Goal: Transaction & Acquisition: Purchase product/service

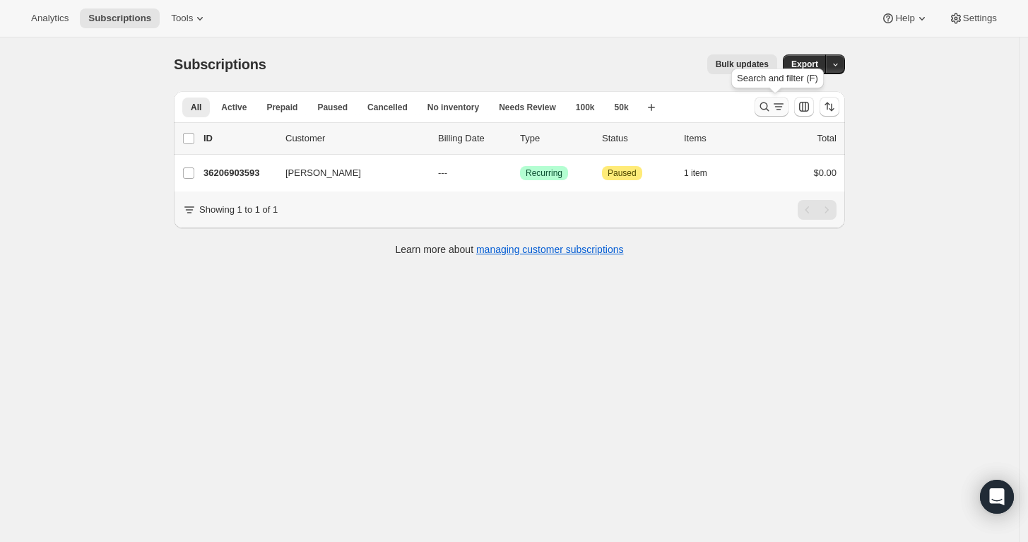
click at [769, 113] on icon "Search and filter results" at bounding box center [764, 107] width 14 height 14
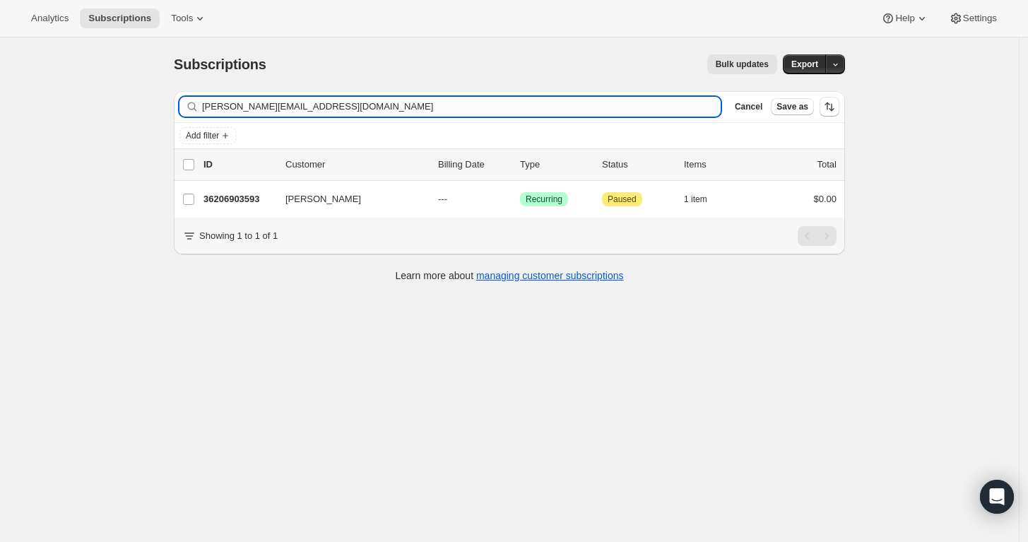
click at [459, 114] on input "stan@bradyrealestate.com" at bounding box center [461, 107] width 519 height 20
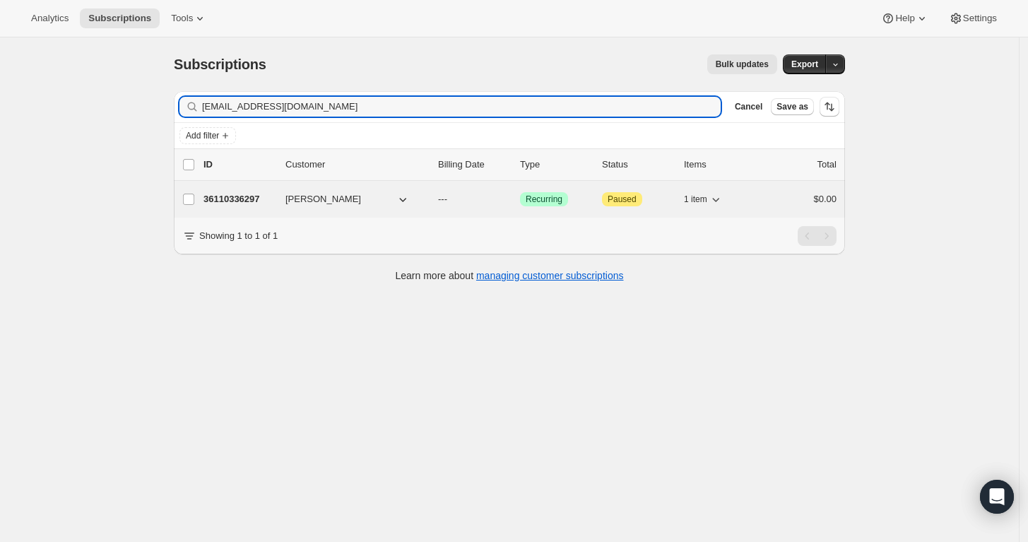
type input "lindasalo@spectrum.net"
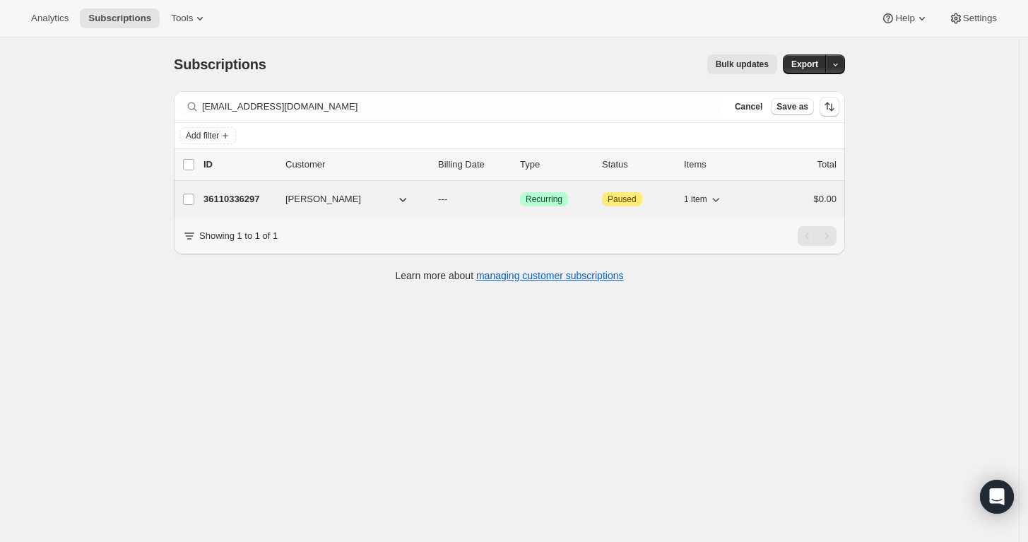
click at [249, 196] on p "36110336297" at bounding box center [238, 199] width 71 height 14
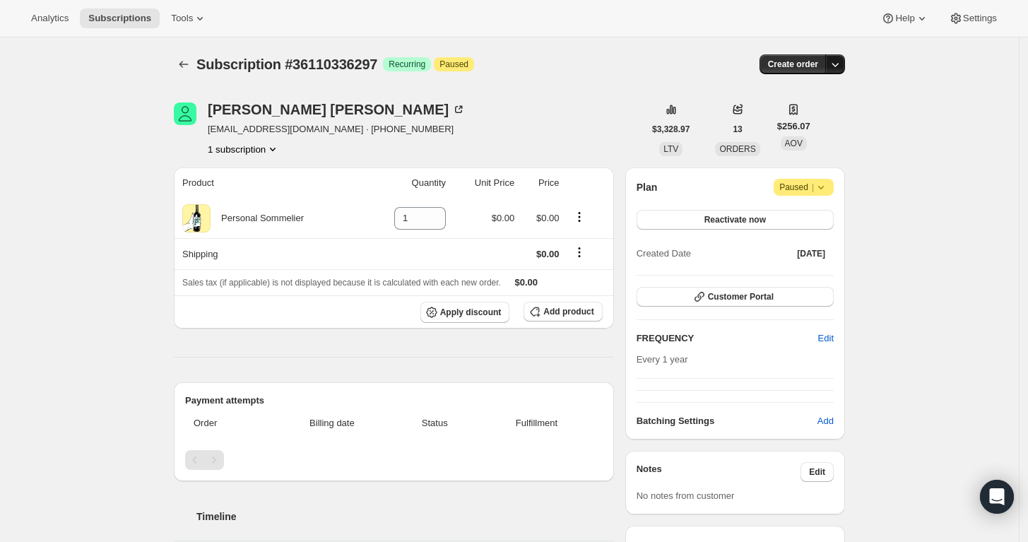
click at [842, 61] on icon "button" at bounding box center [835, 64] width 14 height 14
click at [822, 110] on span "Create custom one-time order" at bounding box center [780, 117] width 122 height 14
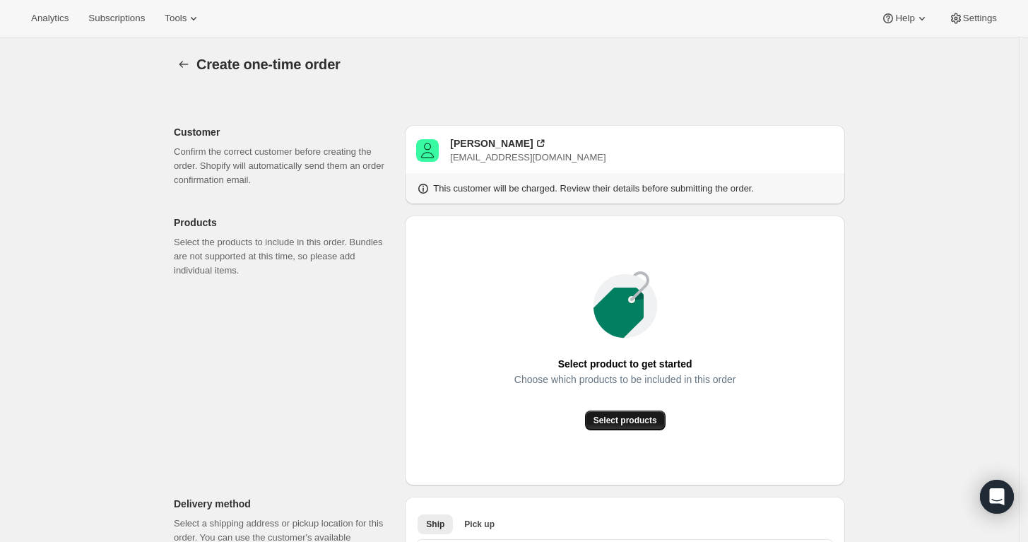
click at [632, 419] on span "Select products" at bounding box center [626, 420] width 64 height 11
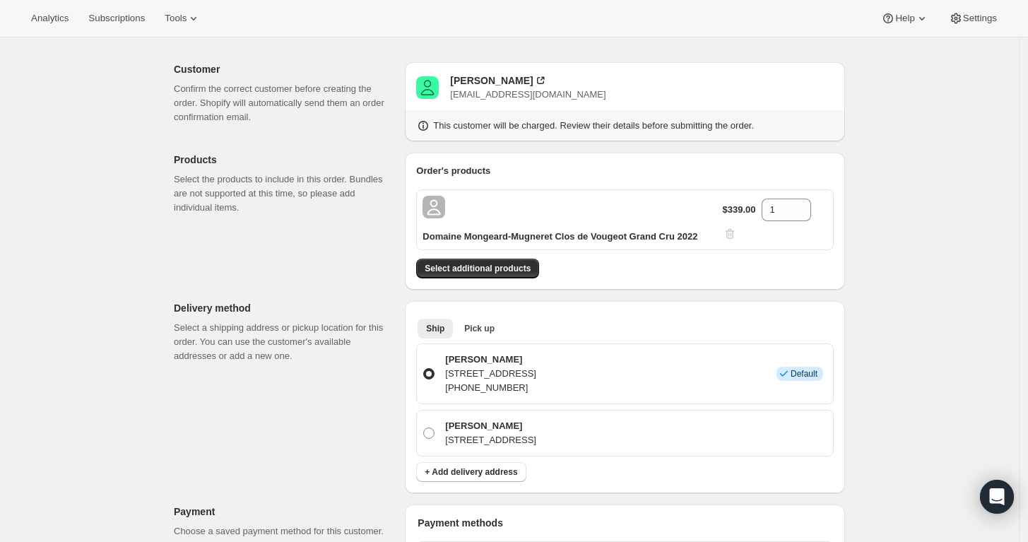
scroll to position [61, 0]
click at [485, 78] on div "Linda Salo" at bounding box center [491, 82] width 83 height 14
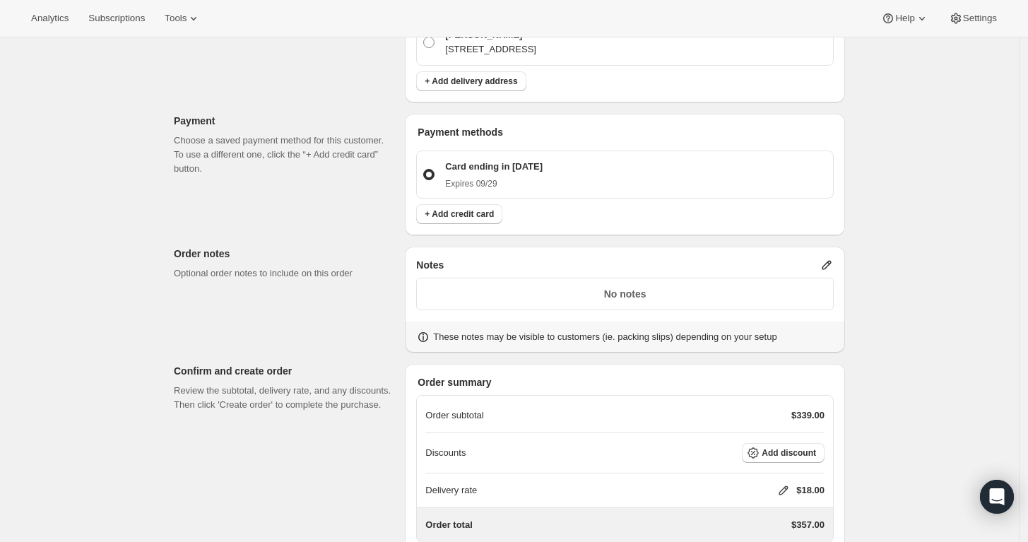
scroll to position [454, 0]
click at [831, 259] on icon at bounding box center [827, 264] width 14 height 14
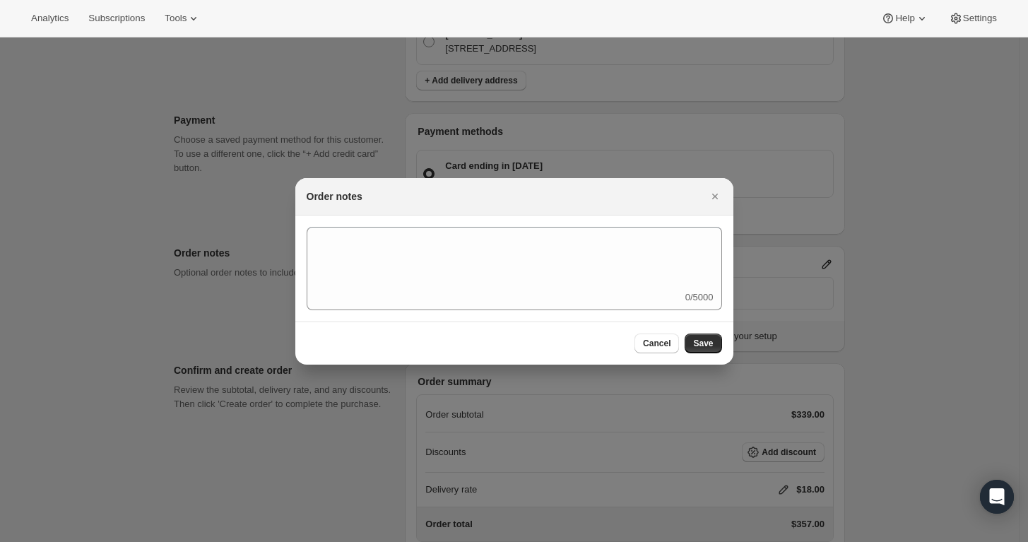
scroll to position [0, 0]
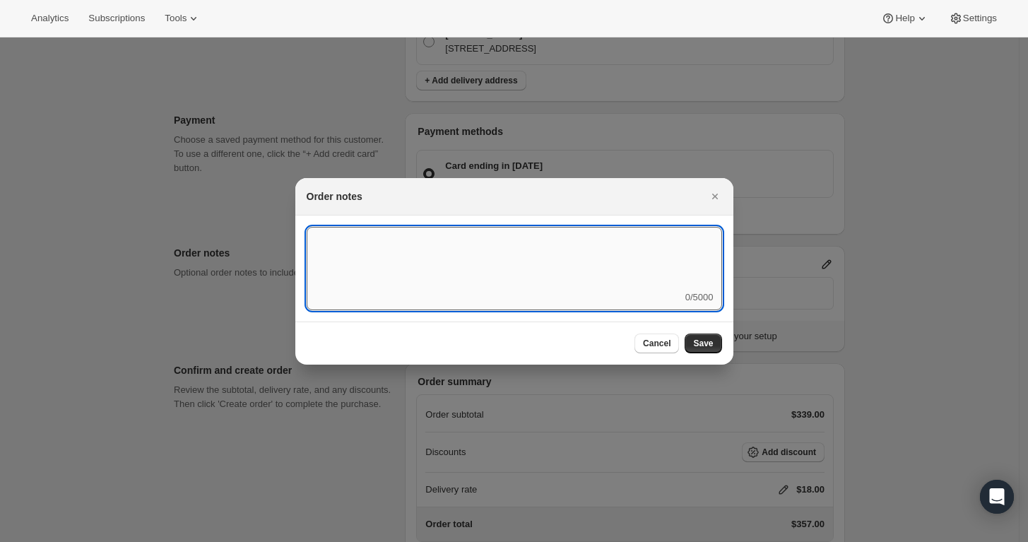
click at [641, 272] on textarea ":r3v:" at bounding box center [514, 259] width 415 height 64
paste textarea "FBW538404 Complete"
click at [364, 249] on textarea "Ship with Order FBW538404 Complete" at bounding box center [514, 259] width 415 height 64
type textarea "Ship with Order FBW538404"
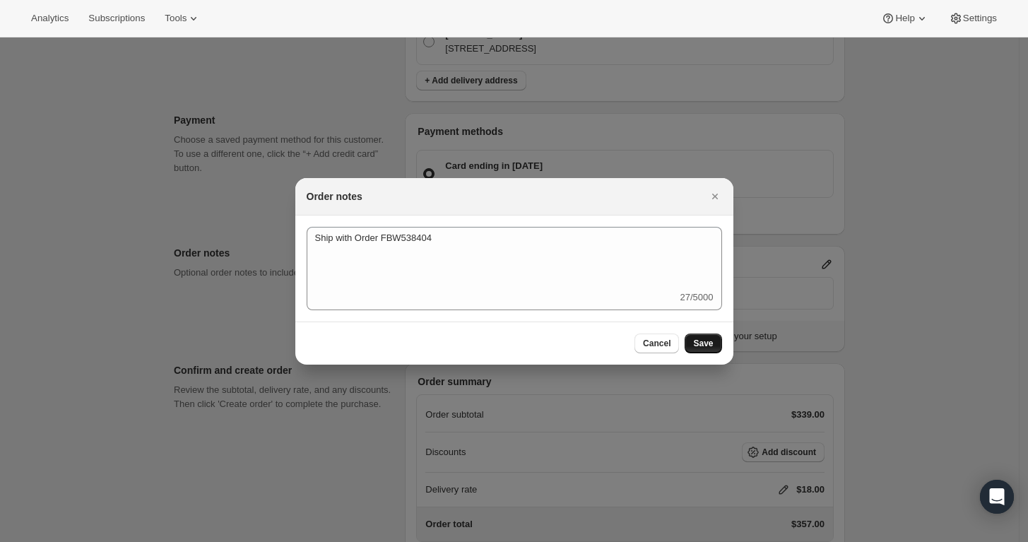
click at [698, 344] on span "Save" at bounding box center [703, 343] width 20 height 11
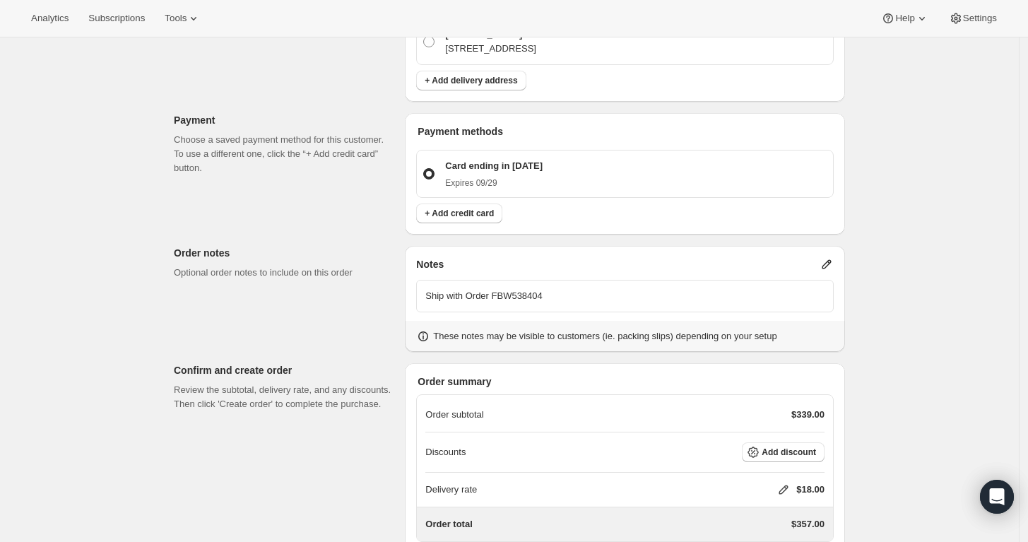
scroll to position [553, 0]
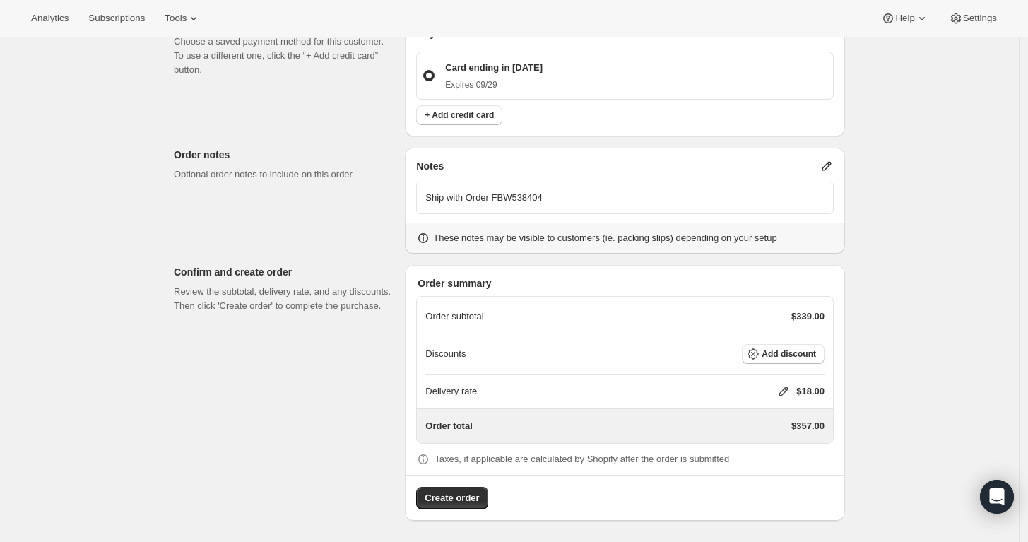
click at [791, 389] on icon at bounding box center [784, 391] width 14 height 14
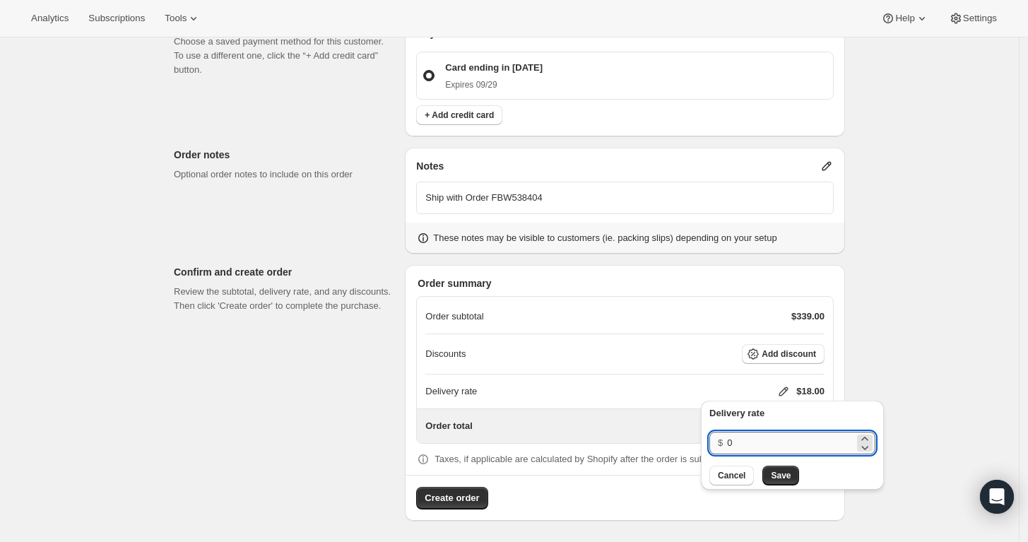
click at [782, 434] on input "0" at bounding box center [790, 443] width 127 height 23
type input "0"
click at [777, 477] on span "Save" at bounding box center [781, 475] width 20 height 11
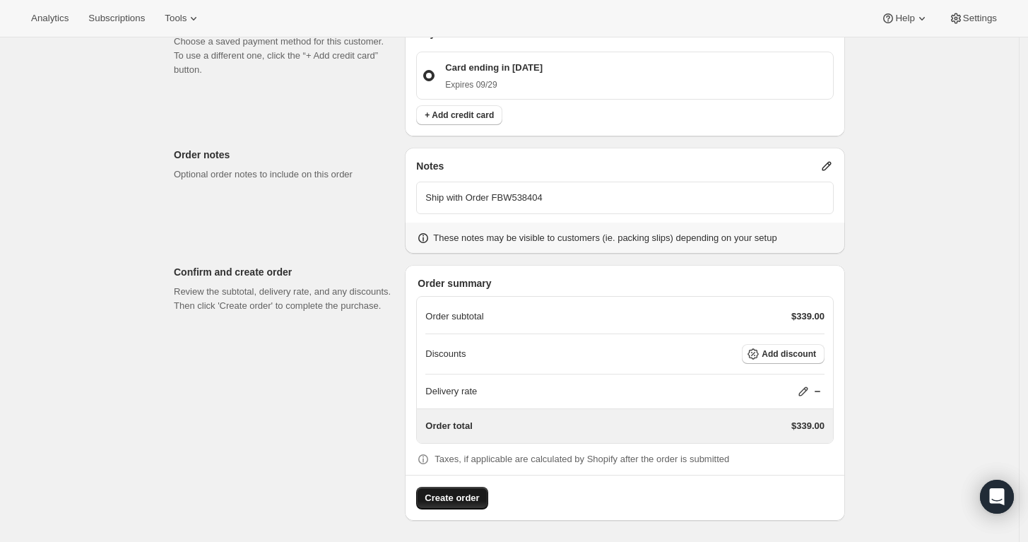
click at [454, 491] on span "Create order" at bounding box center [452, 498] width 54 height 14
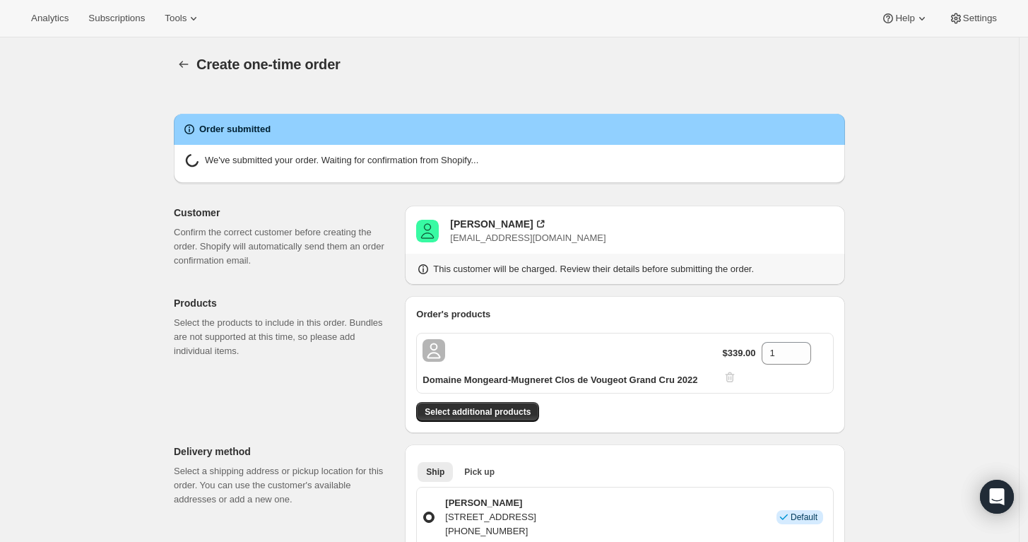
radio input "true"
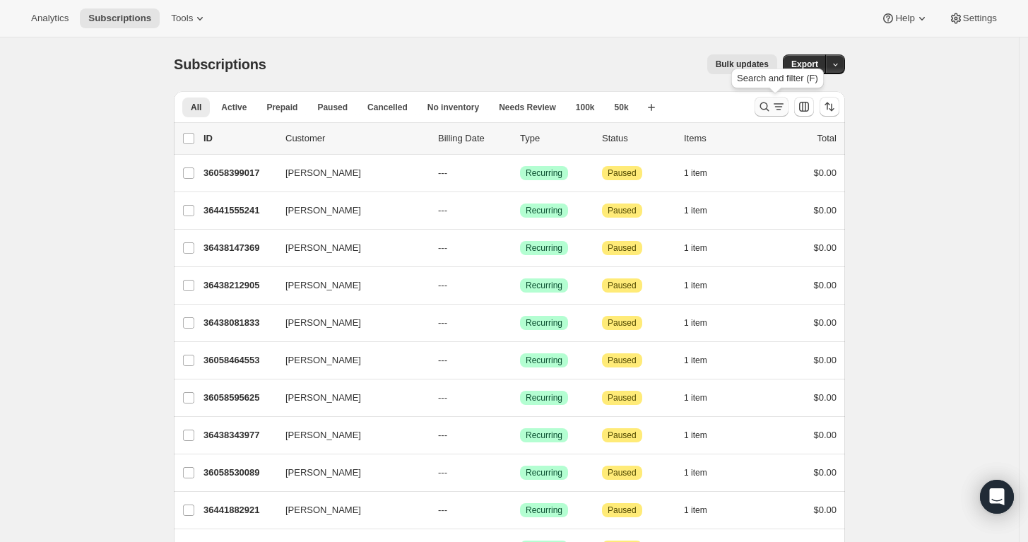
click at [766, 107] on icon "Search and filter results" at bounding box center [764, 107] width 14 height 14
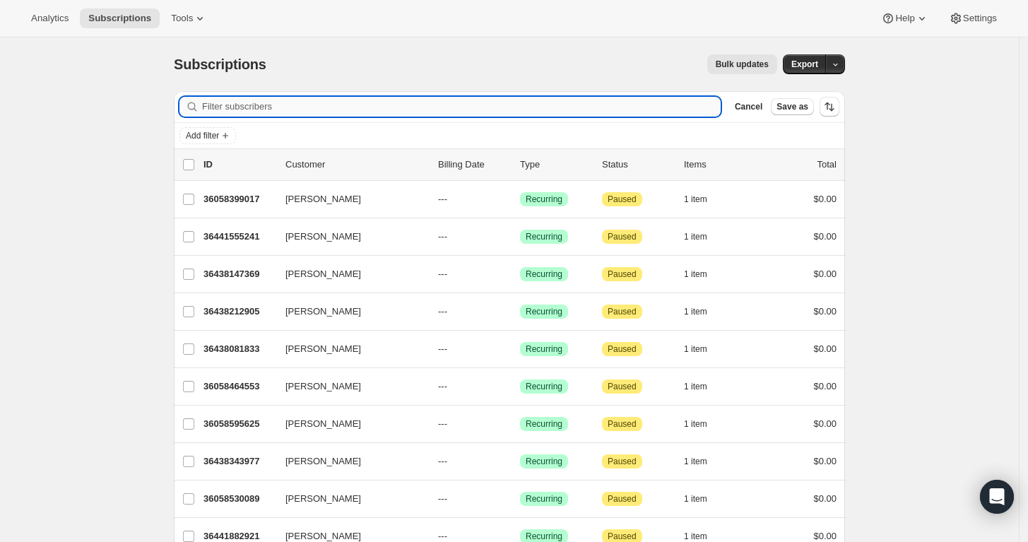
click at [622, 107] on input "Filter subscribers" at bounding box center [461, 107] width 519 height 20
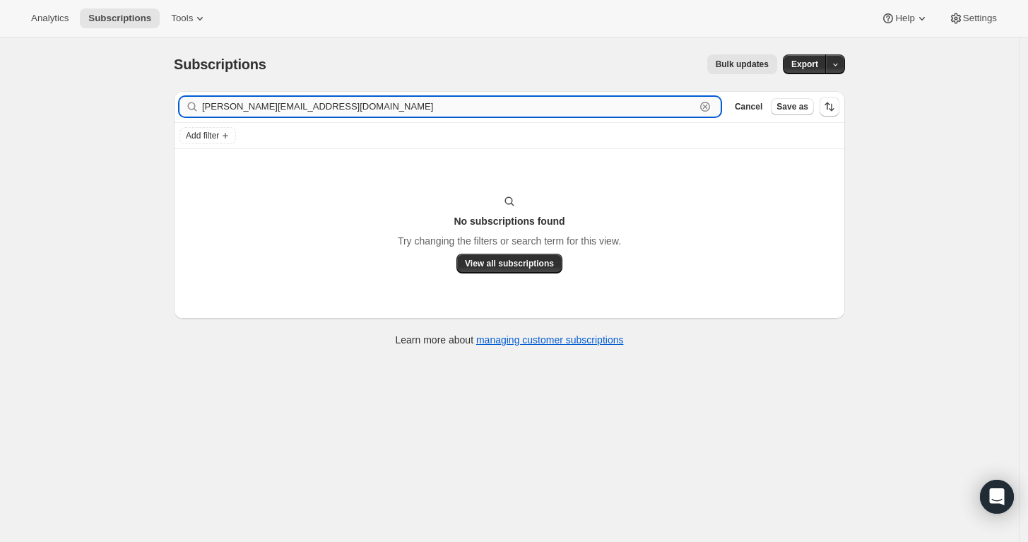
click at [408, 102] on input "[PERSON_NAME][EMAIL_ADDRESS][DOMAIN_NAME]" at bounding box center [448, 107] width 493 height 20
paste input "[EMAIL_ADDRESS]"
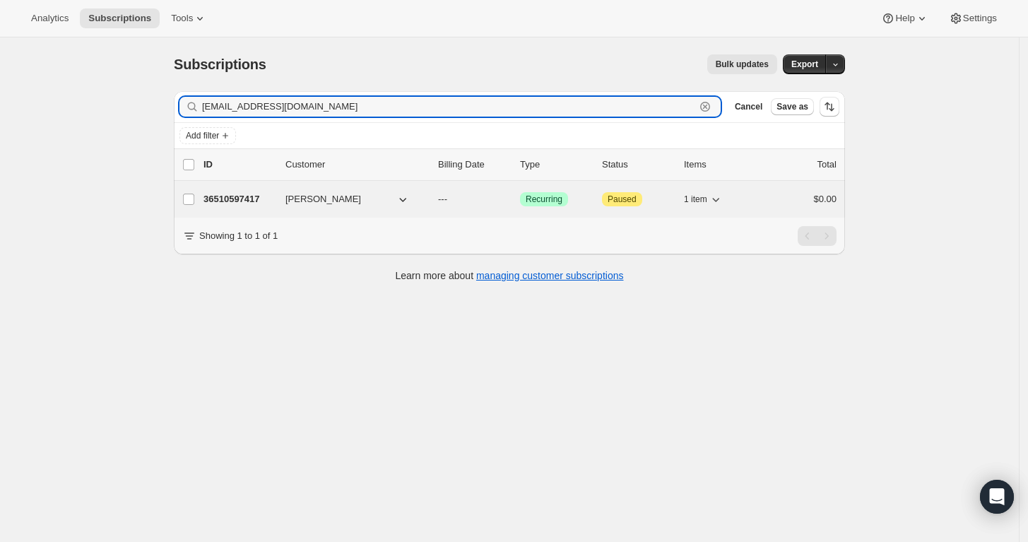
type input "[EMAIL_ADDRESS][DOMAIN_NAME]"
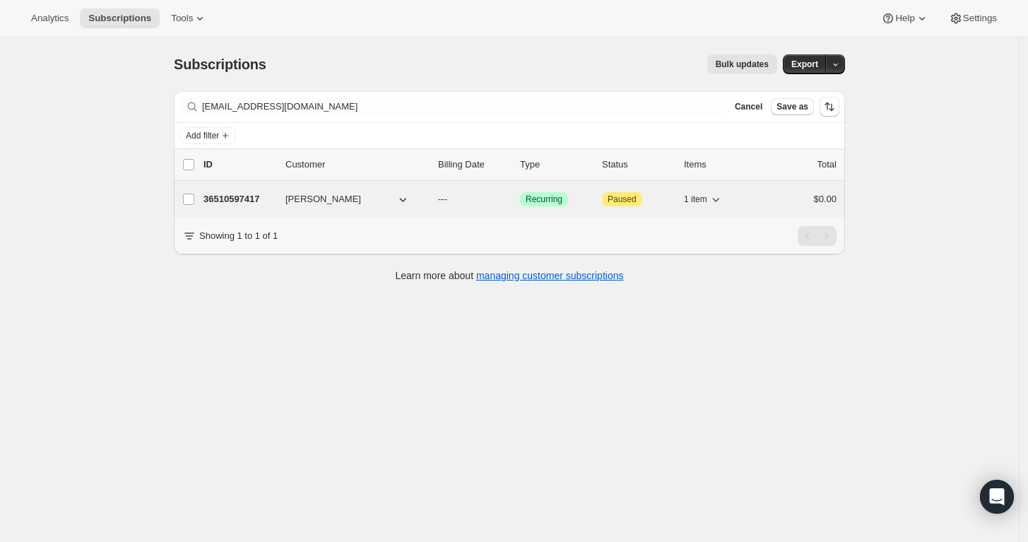
click at [216, 202] on p "36510597417" at bounding box center [238, 199] width 71 height 14
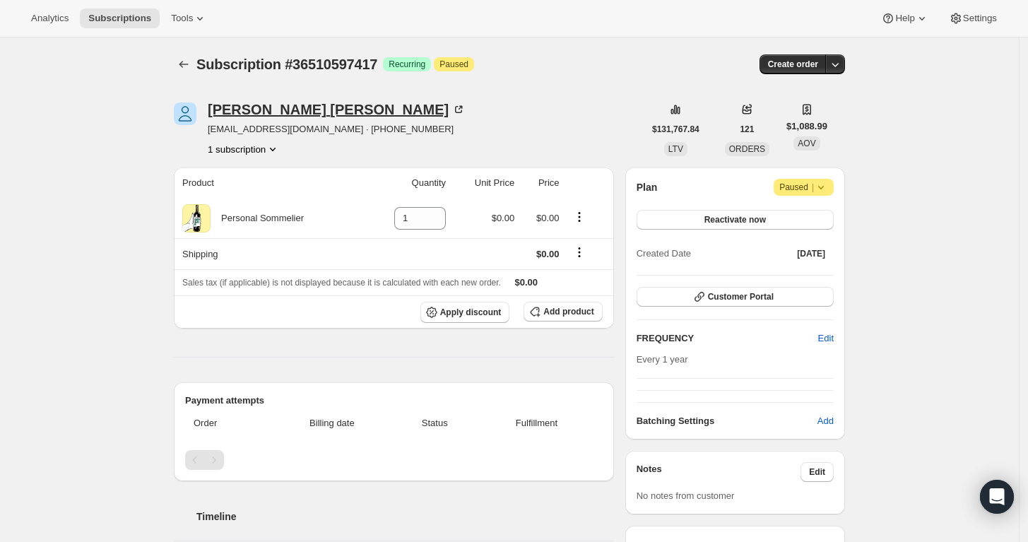
click at [235, 108] on div "[PERSON_NAME]" at bounding box center [337, 109] width 258 height 14
click at [840, 61] on icon "button" at bounding box center [835, 64] width 14 height 14
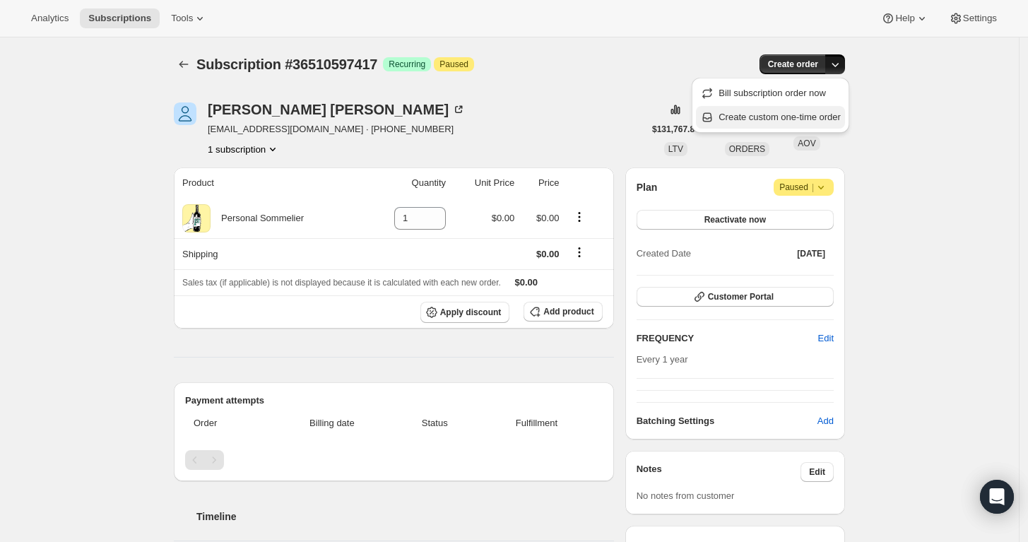
click at [820, 119] on span "Create custom one-time order" at bounding box center [780, 117] width 122 height 11
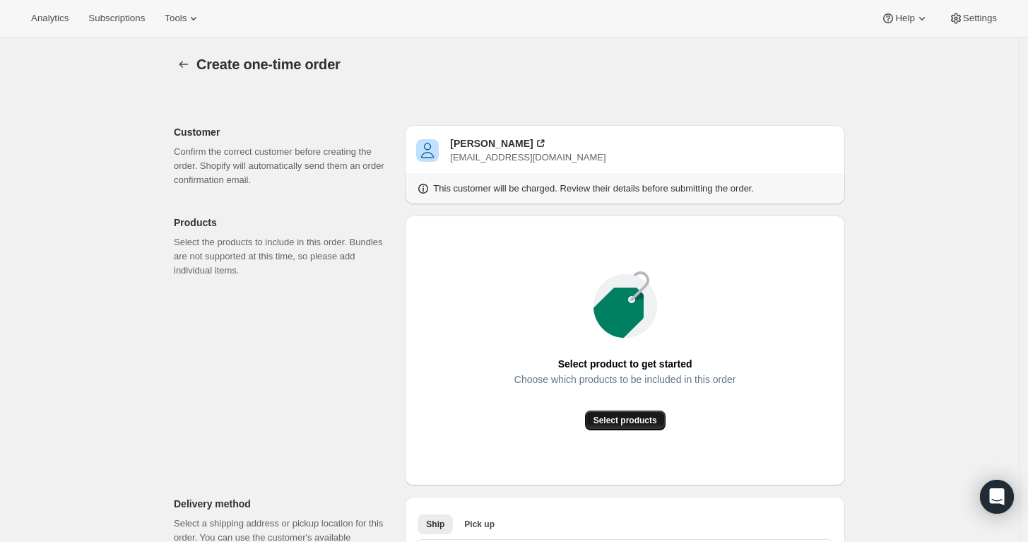
click at [637, 415] on span "Select products" at bounding box center [626, 420] width 64 height 11
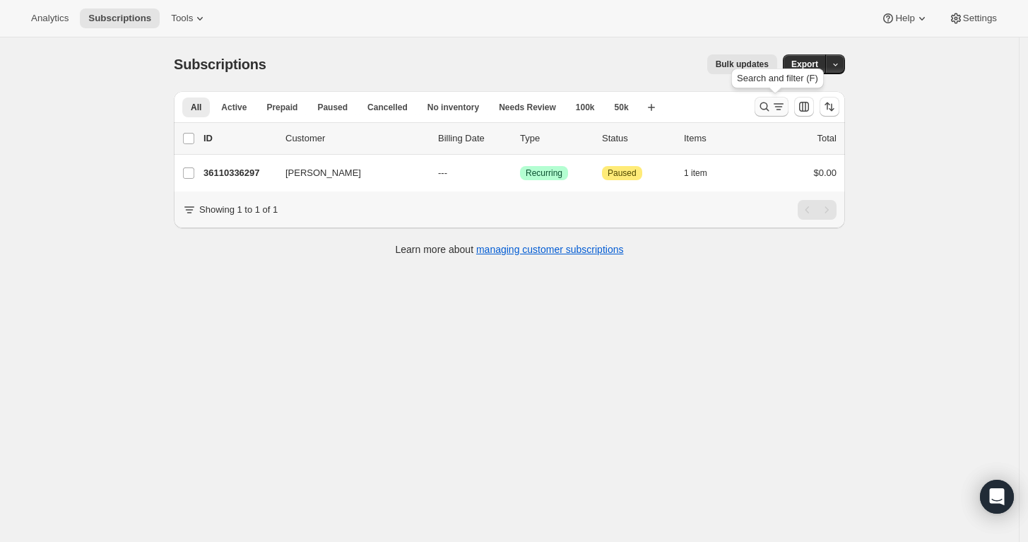
click at [767, 104] on icon "Search and filter results" at bounding box center [764, 107] width 14 height 14
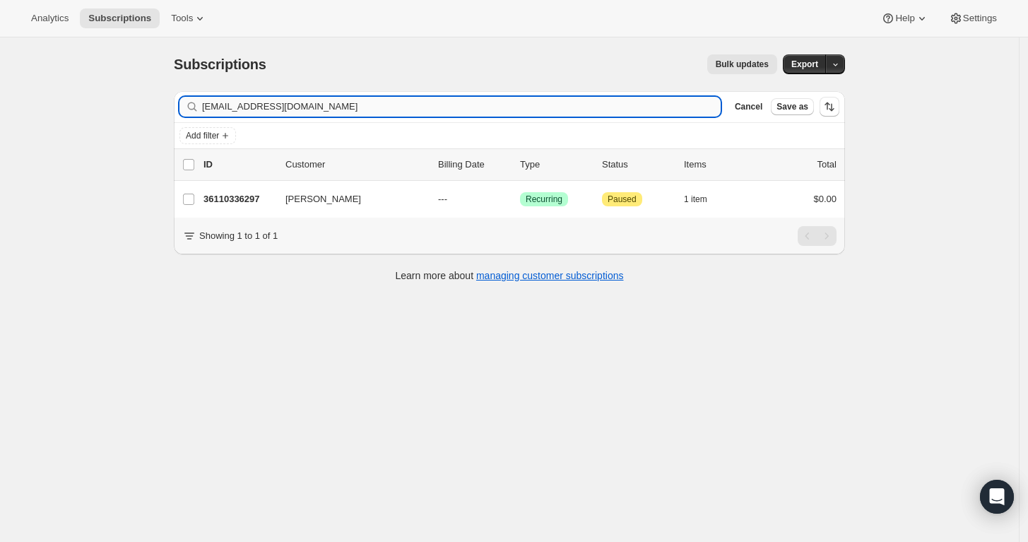
click at [511, 102] on input "lindasalo@spectrum.net" at bounding box center [461, 107] width 519 height 20
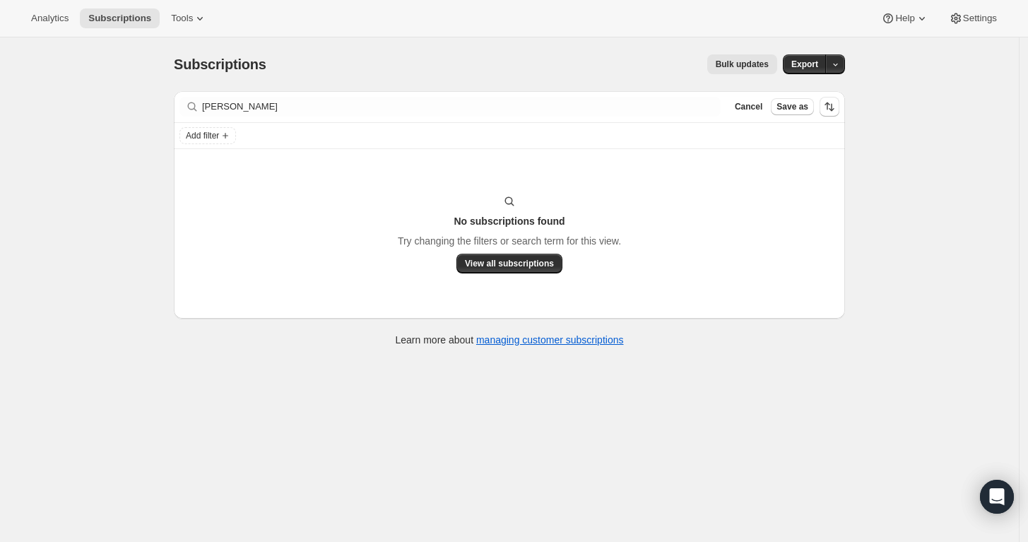
click at [382, 133] on div "Add filter" at bounding box center [509, 135] width 660 height 17
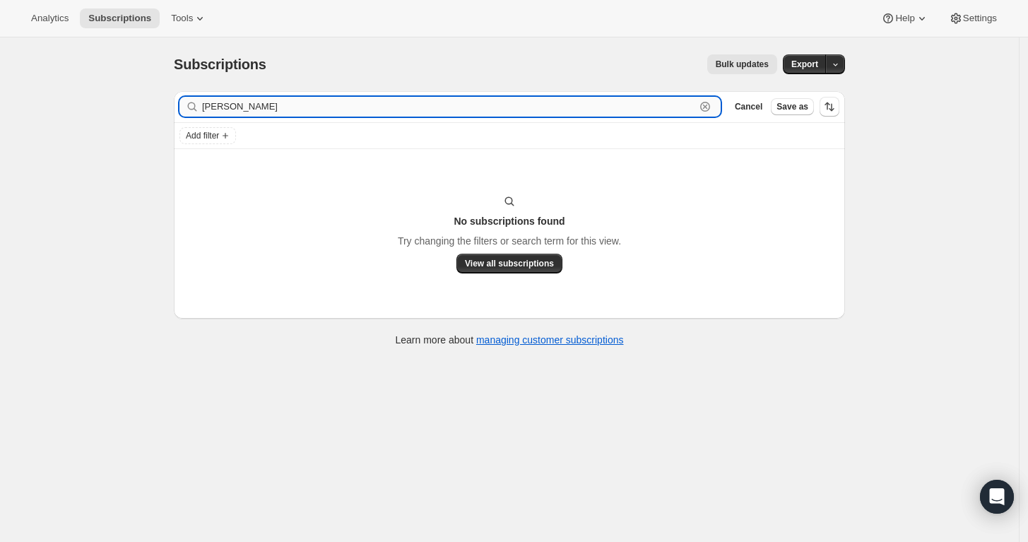
click at [389, 110] on input "Derik Palmer" at bounding box center [448, 107] width 493 height 20
paste input "[PERSON_NAME][EMAIL_ADDRESS][DOMAIN_NAME]"
type input "[PERSON_NAME][EMAIL_ADDRESS][DOMAIN_NAME]"
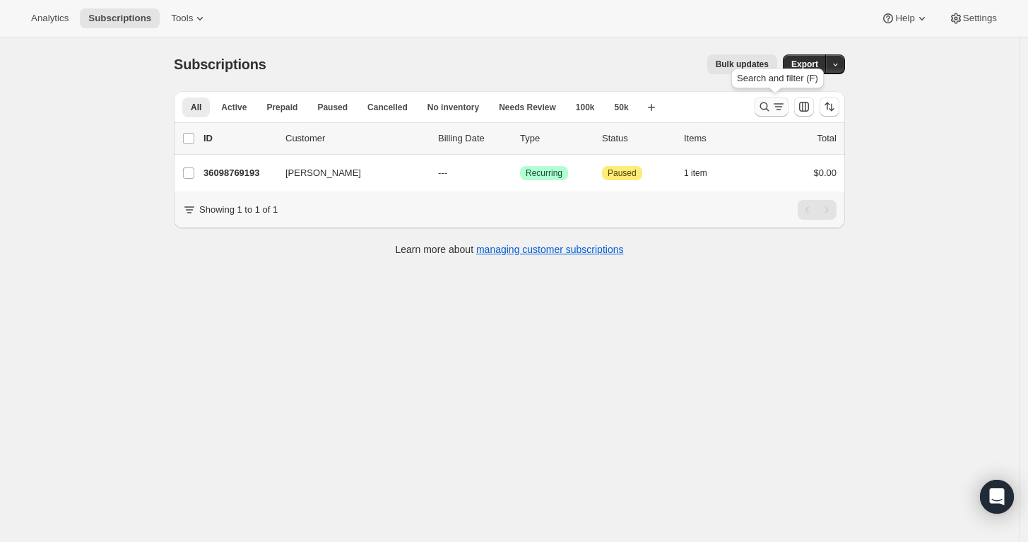
click at [769, 103] on icon "Search and filter results" at bounding box center [764, 106] width 9 height 9
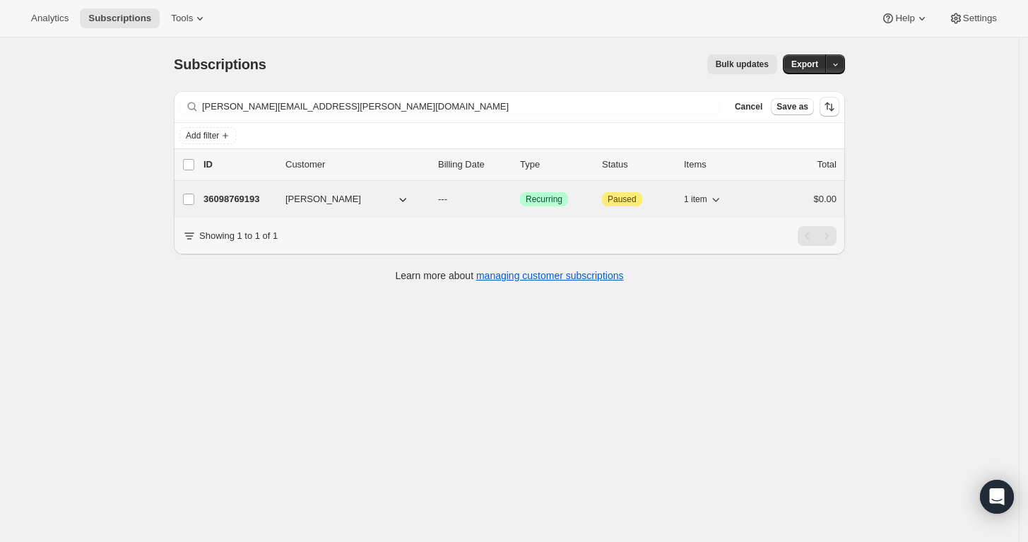
click at [232, 192] on p "36098769193" at bounding box center [238, 199] width 71 height 14
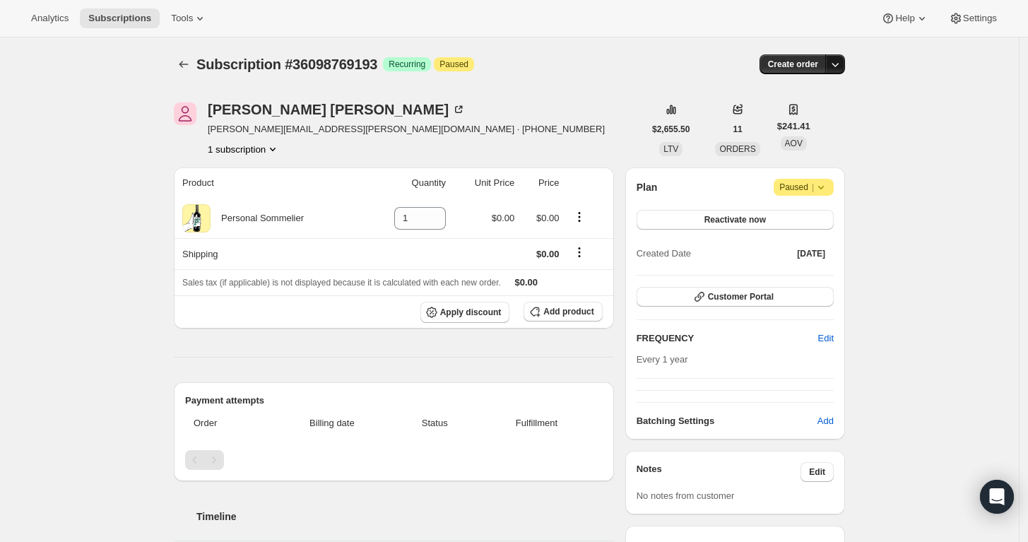
click at [842, 61] on icon "button" at bounding box center [835, 64] width 14 height 14
click at [822, 116] on span "Create custom one-time order" at bounding box center [780, 117] width 122 height 11
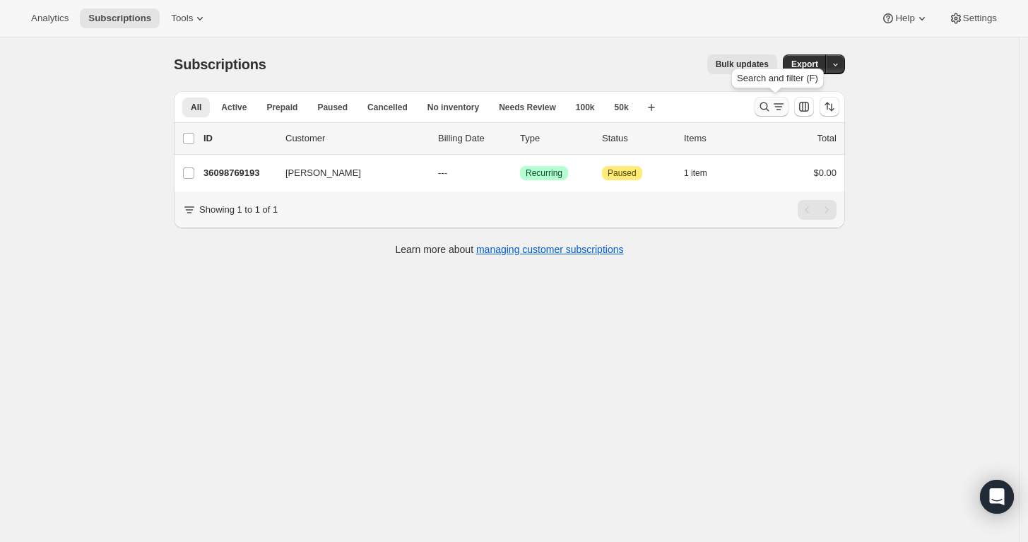
click at [768, 102] on icon "Search and filter results" at bounding box center [764, 106] width 9 height 9
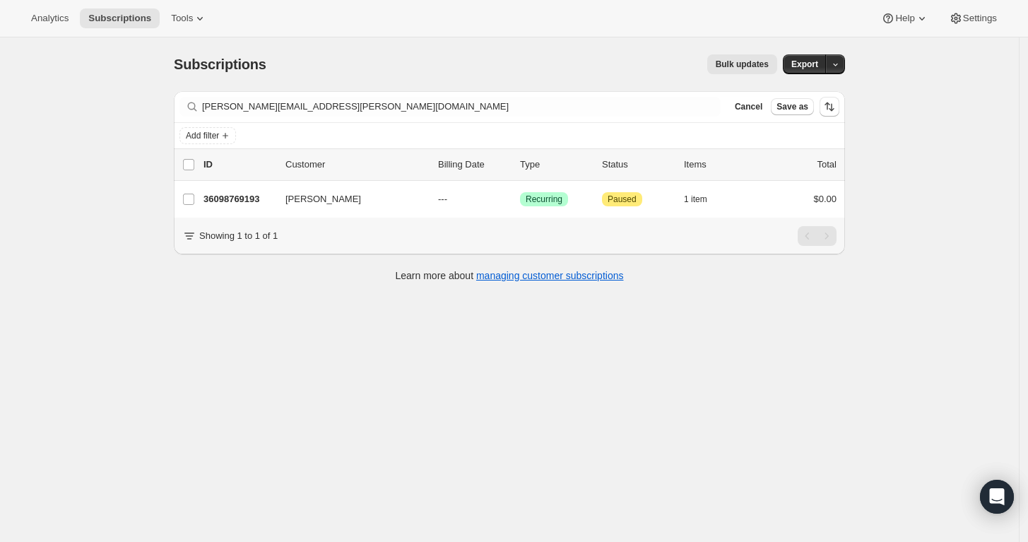
click at [543, 93] on div "Filter subscribers james.d.campbell@earthlink.net Clear Cancel Save as" at bounding box center [509, 106] width 671 height 31
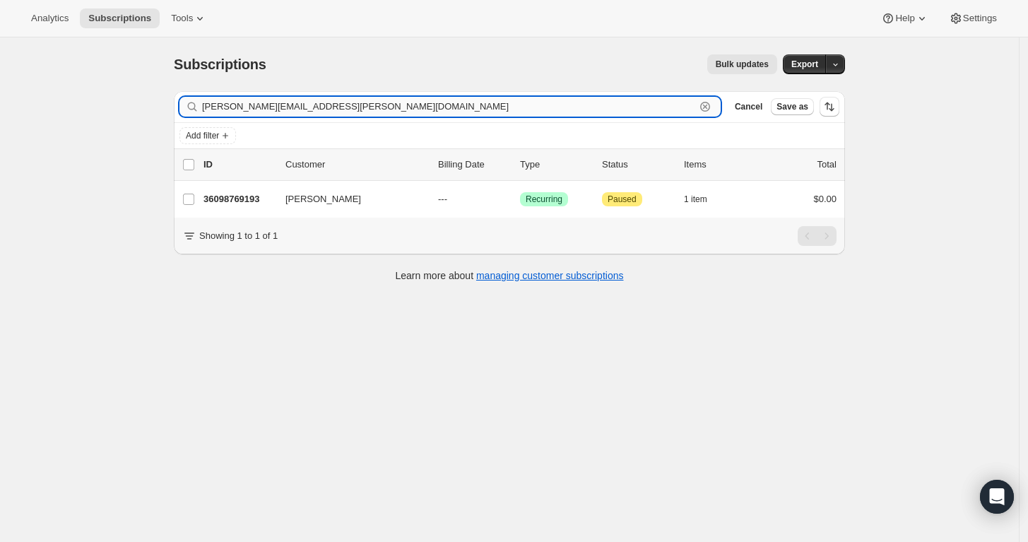
click at [542, 102] on input "james.d.campbell@earthlink.net" at bounding box center [448, 107] width 493 height 20
paste input "[EMAIL_ADDRESS][DOMAIN_NAME]"
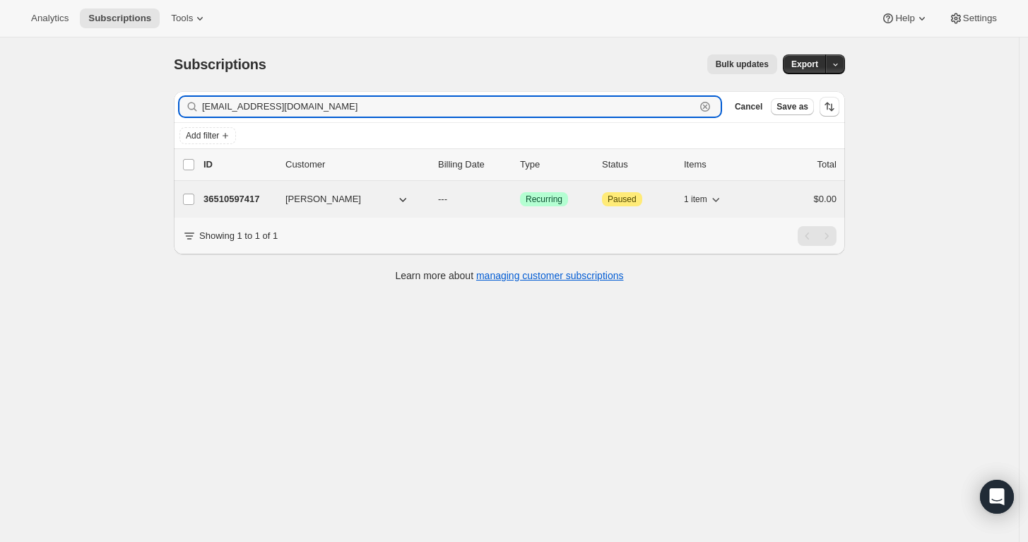
type input "[EMAIL_ADDRESS][DOMAIN_NAME]"
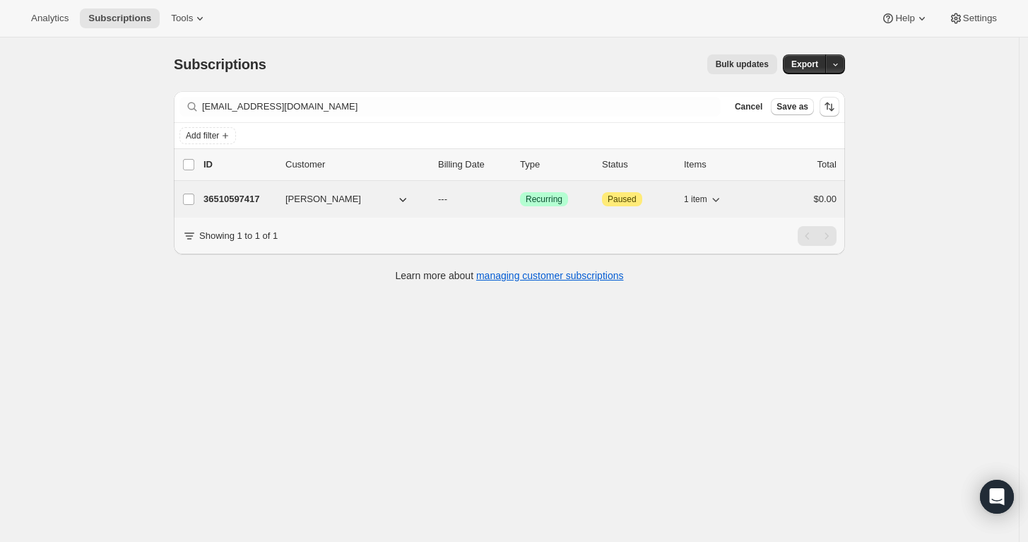
click at [235, 192] on p "36510597417" at bounding box center [238, 199] width 71 height 14
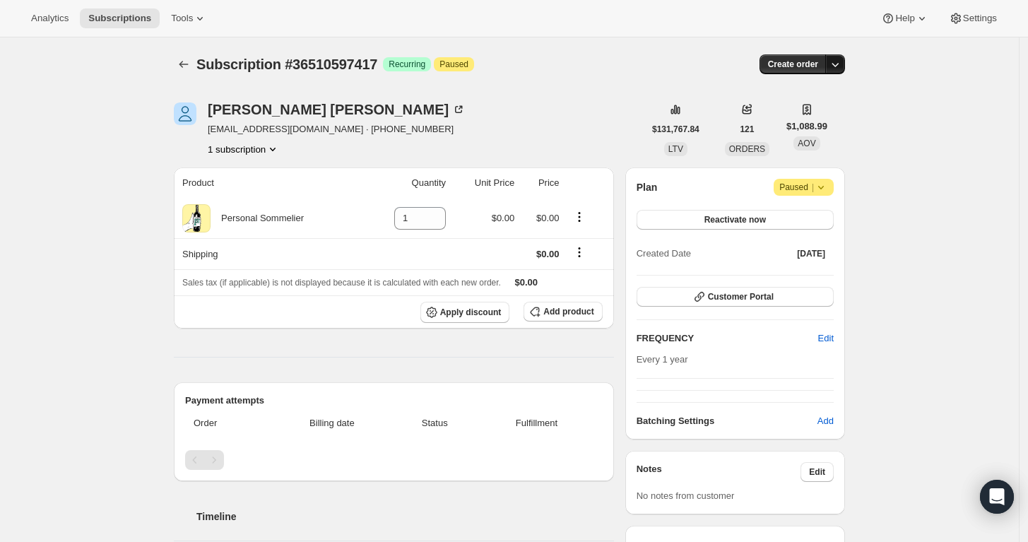
click at [841, 57] on button "button" at bounding box center [835, 64] width 20 height 20
click at [824, 113] on span "Create custom one-time order" at bounding box center [780, 117] width 122 height 11
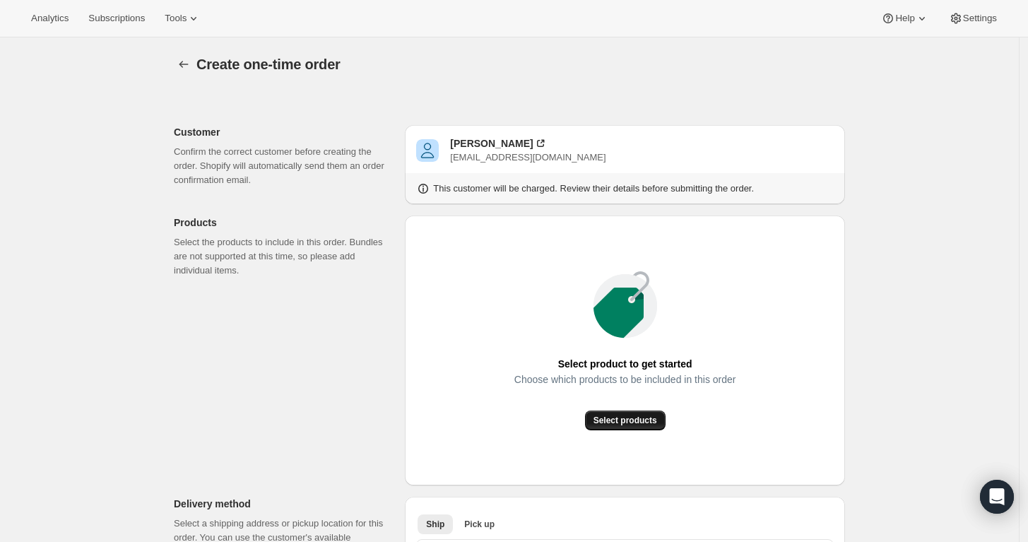
click at [646, 427] on button "Select products" at bounding box center [625, 421] width 81 height 20
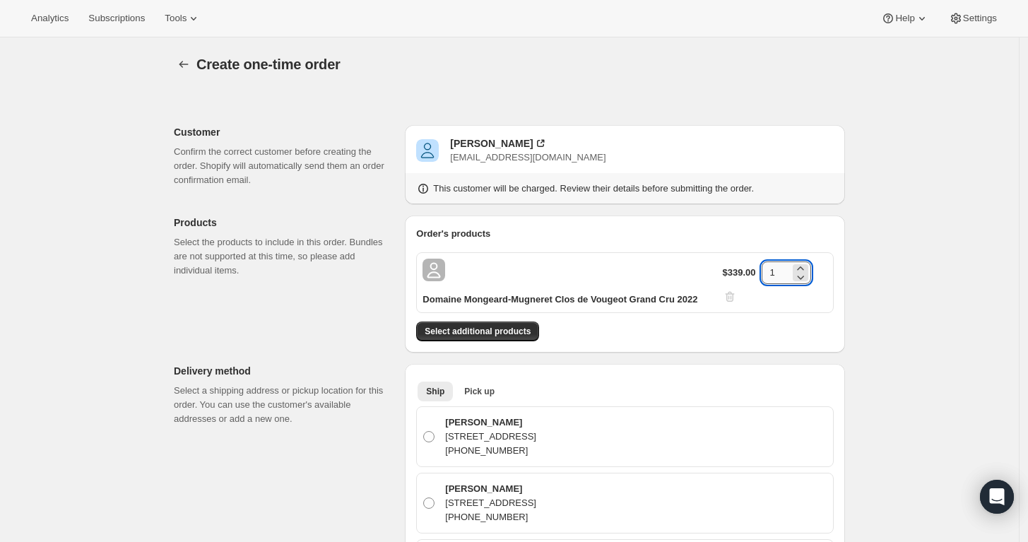
click at [784, 276] on input "1" at bounding box center [776, 272] width 28 height 23
type input "3"
click at [515, 327] on span "Select additional products" at bounding box center [478, 331] width 106 height 11
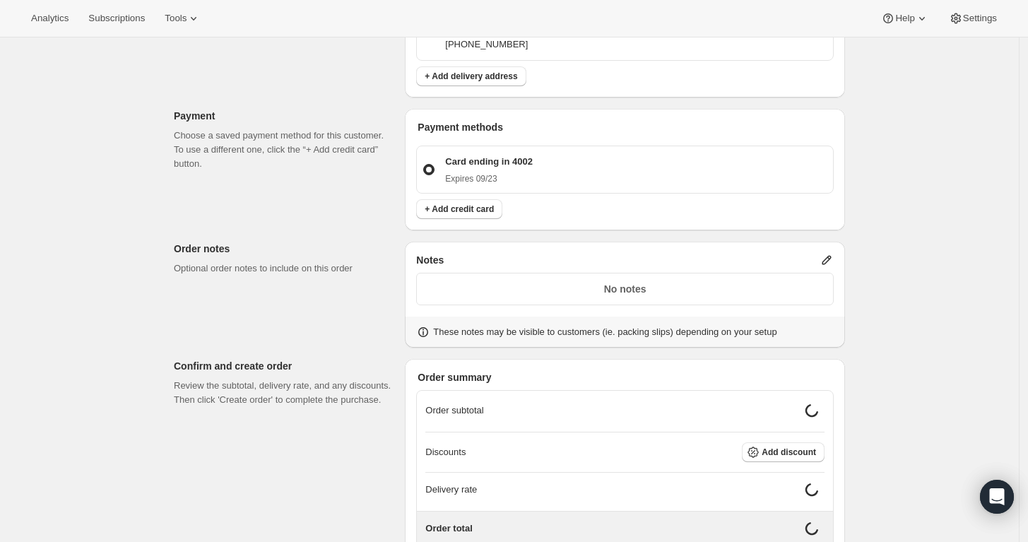
scroll to position [716, 0]
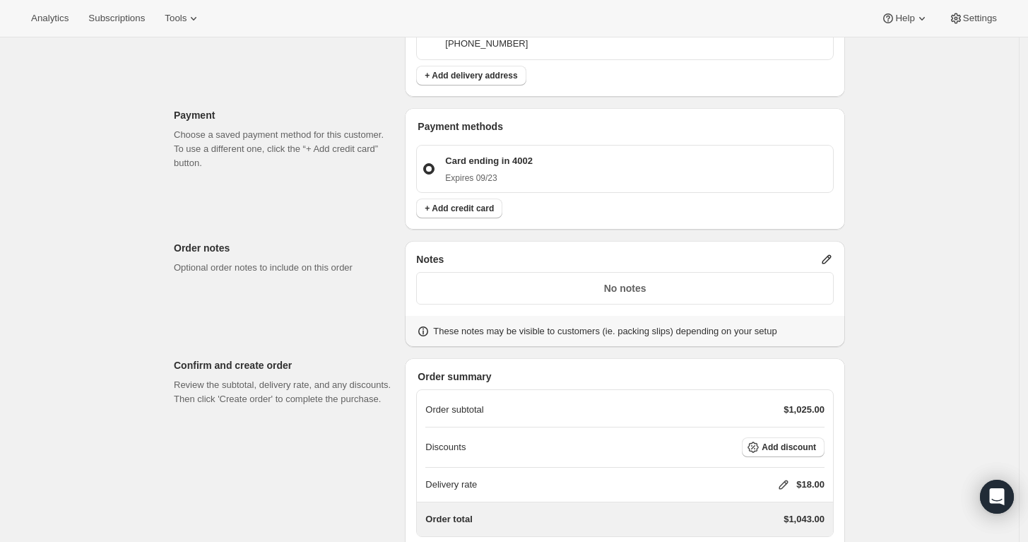
click at [786, 484] on icon at bounding box center [784, 485] width 14 height 14
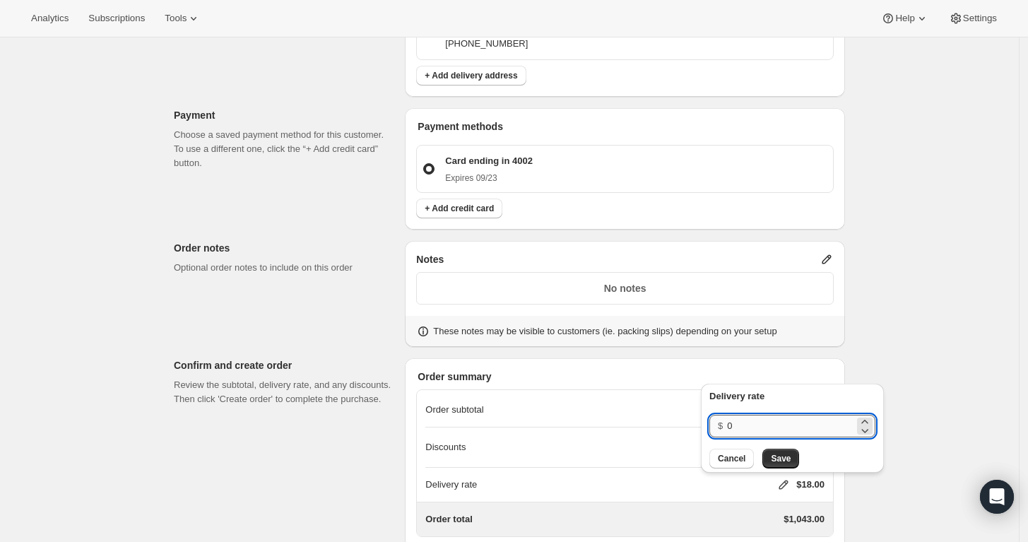
click at [791, 423] on input "0" at bounding box center [790, 426] width 127 height 23
type input "0"
click at [778, 468] on button "Save" at bounding box center [780, 459] width 37 height 20
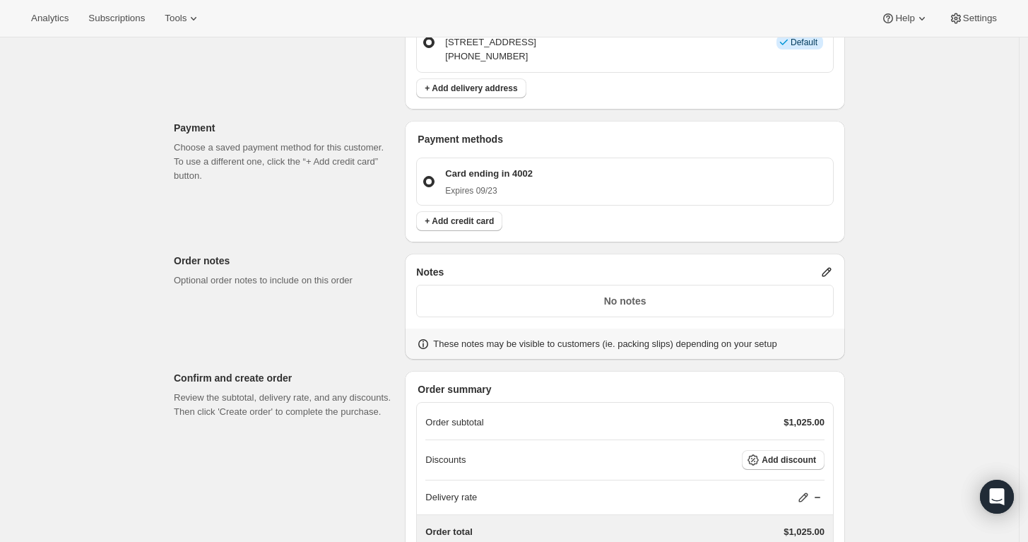
scroll to position [808, 0]
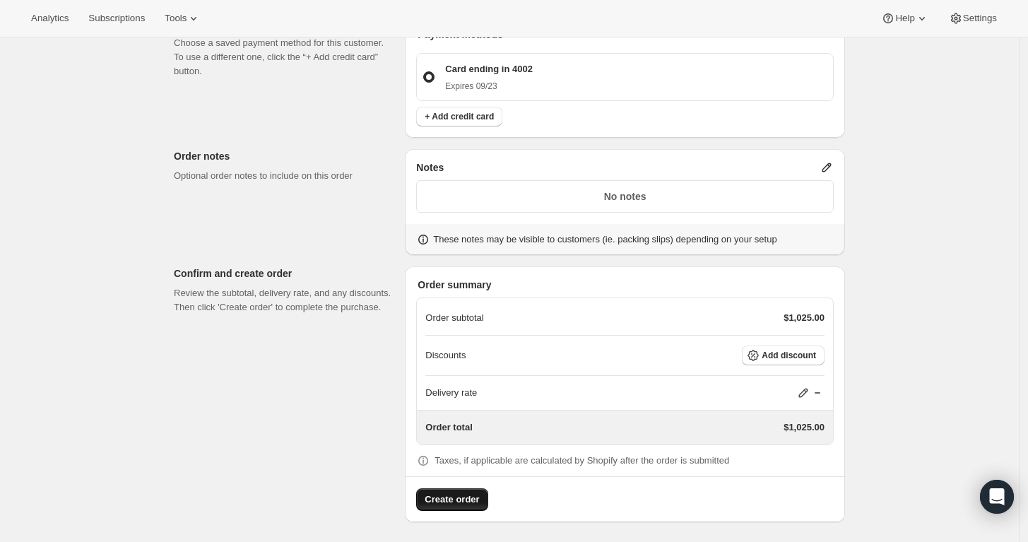
click at [454, 495] on span "Create order" at bounding box center [452, 499] width 54 height 14
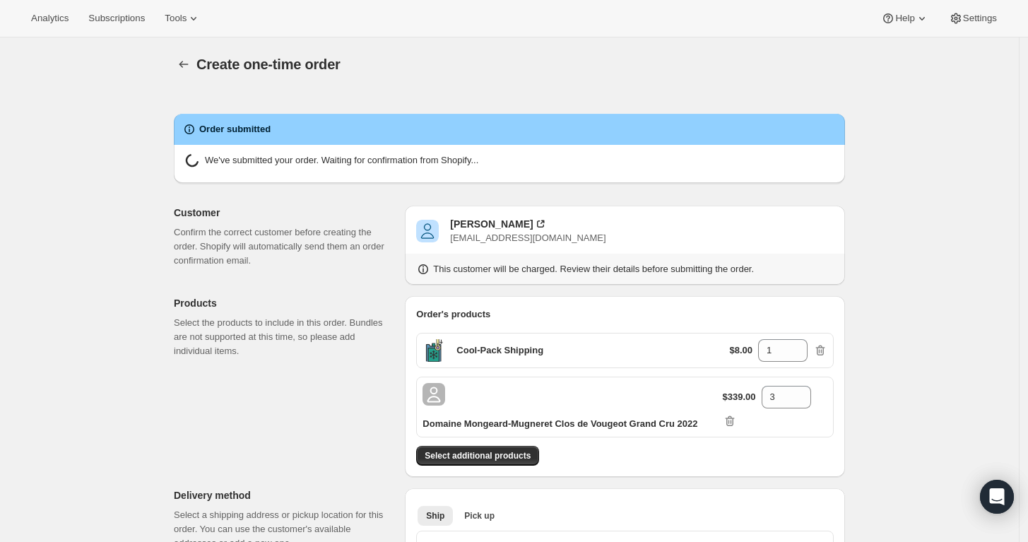
radio input "true"
